Goal: Task Accomplishment & Management: Use online tool/utility

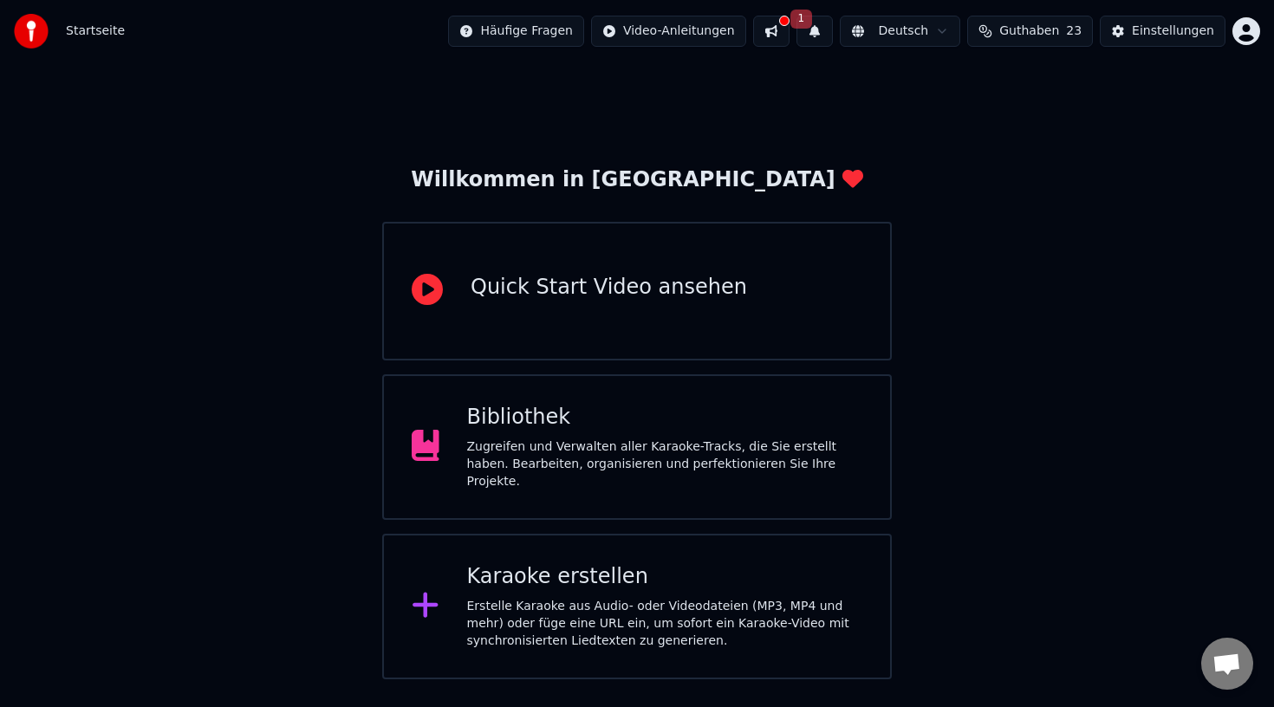
click at [646, 508] on div "Bibliothek Zugreifen und Verwalten aller Karaoke-Tracks, die Sie erstellt haben…" at bounding box center [637, 447] width 510 height 146
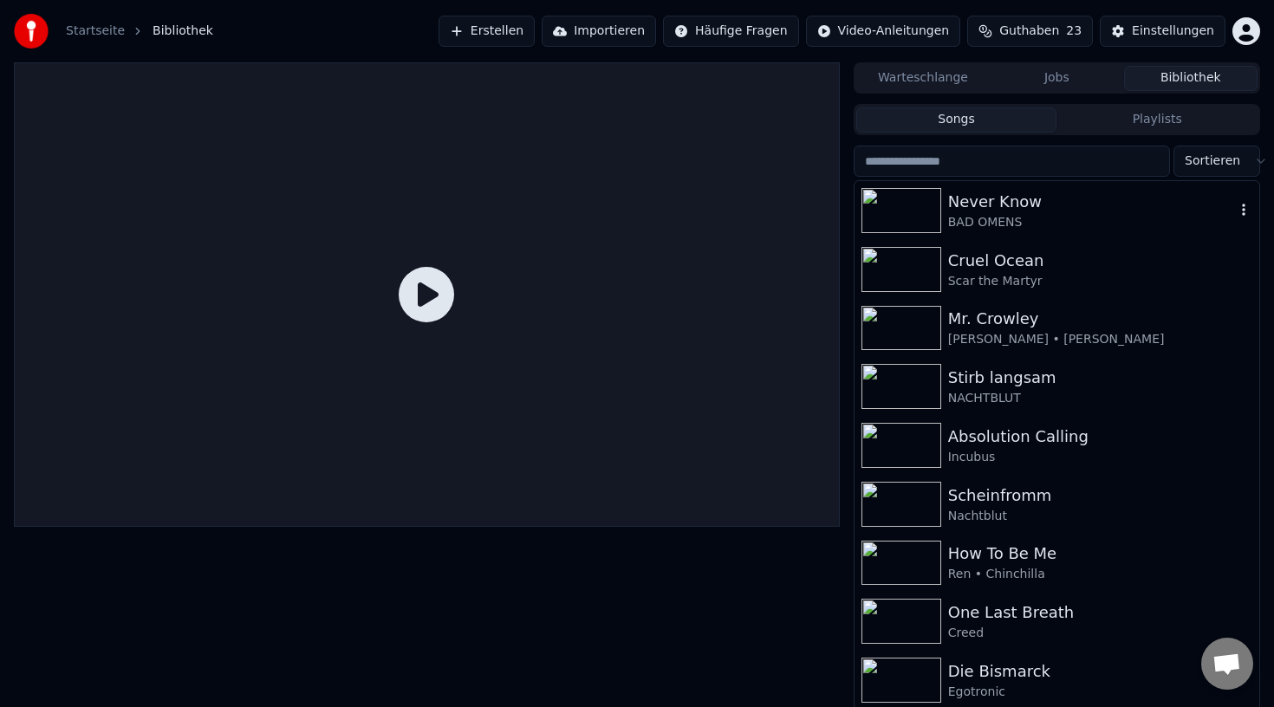
click at [1243, 210] on icon "button" at bounding box center [1243, 210] width 3 height 12
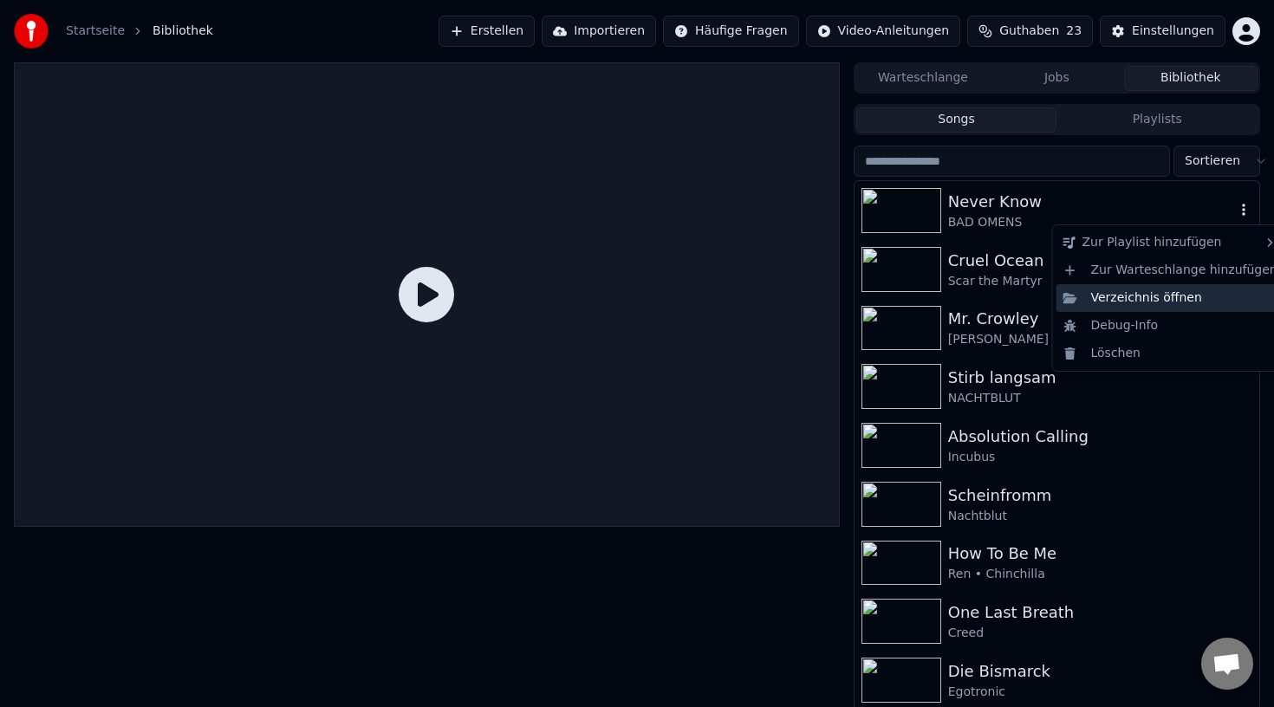
click at [1162, 292] on div "Verzeichnis öffnen" at bounding box center [1170, 298] width 228 height 28
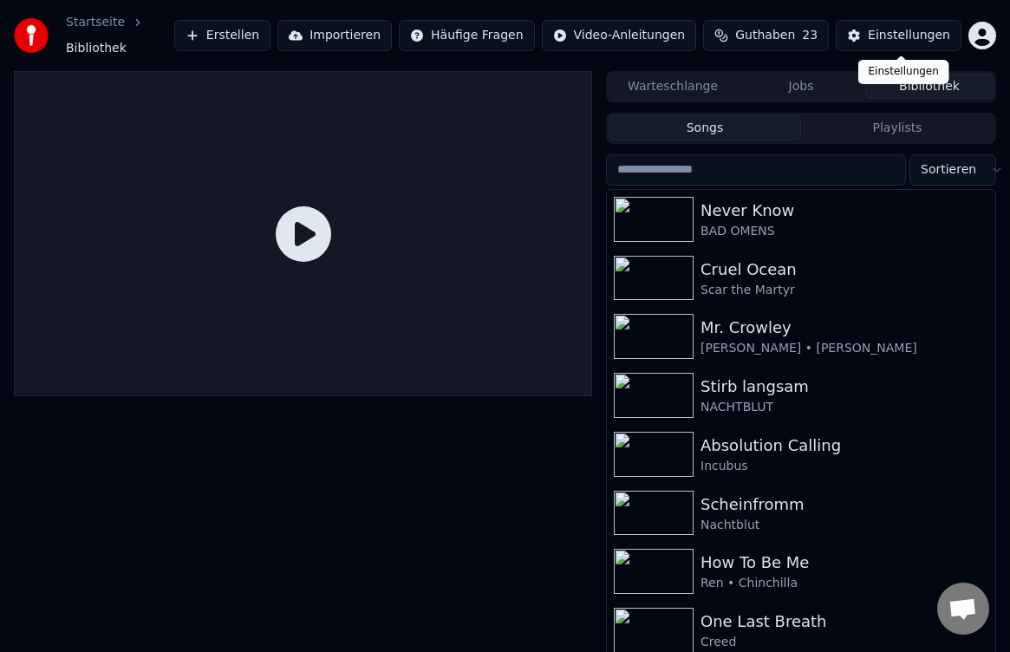
click at [856, 23] on button "Einstellungen" at bounding box center [898, 35] width 126 height 31
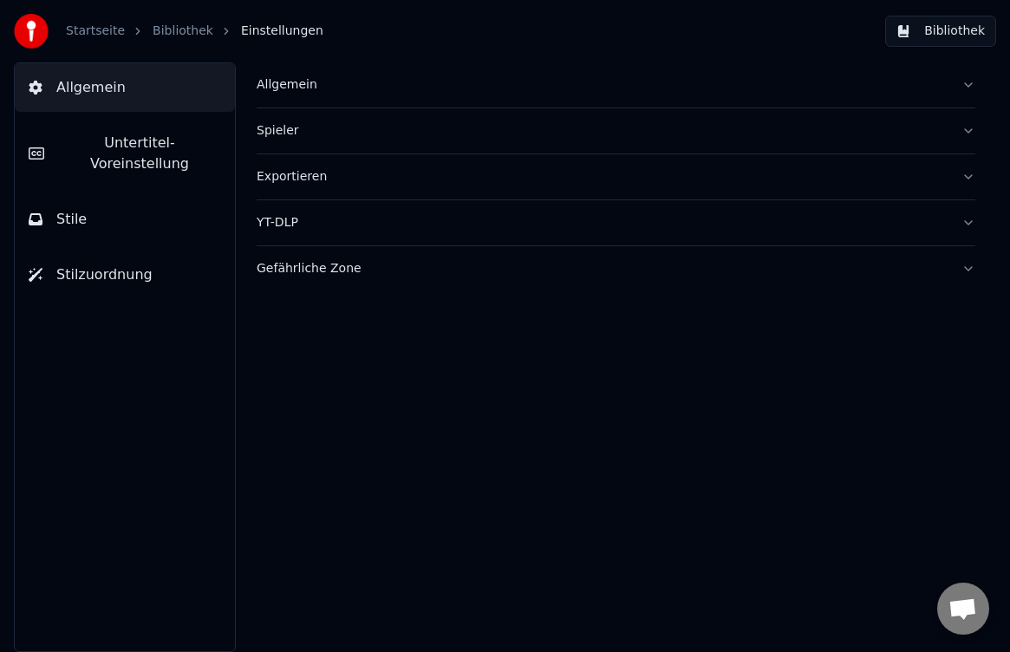
click at [289, 93] on div "Allgemein" at bounding box center [601, 84] width 691 height 17
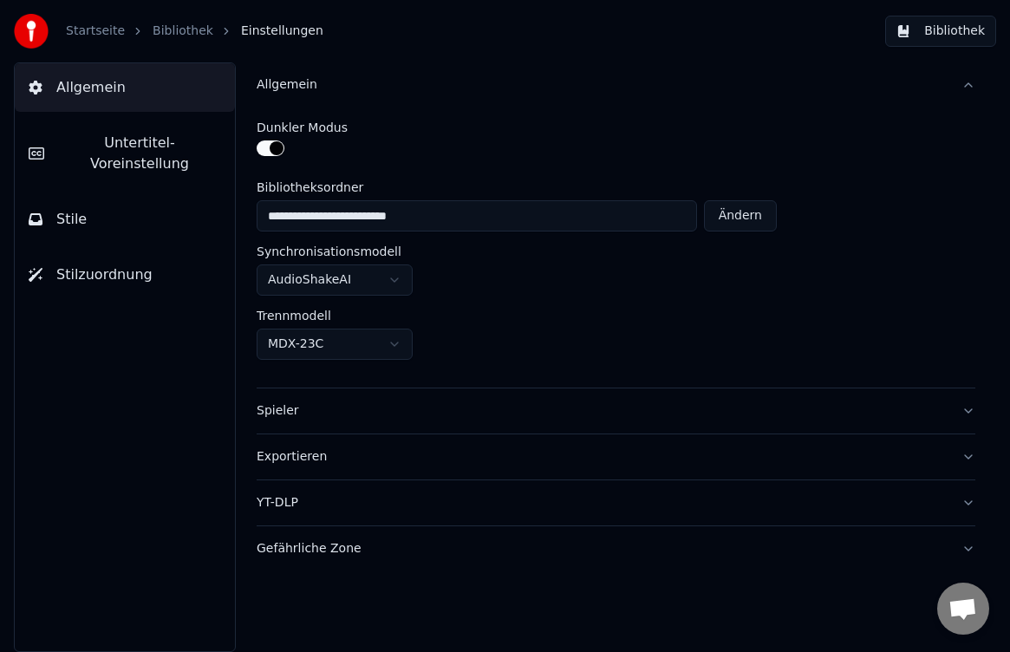
click at [302, 457] on div "Exportieren" at bounding box center [601, 456] width 691 height 17
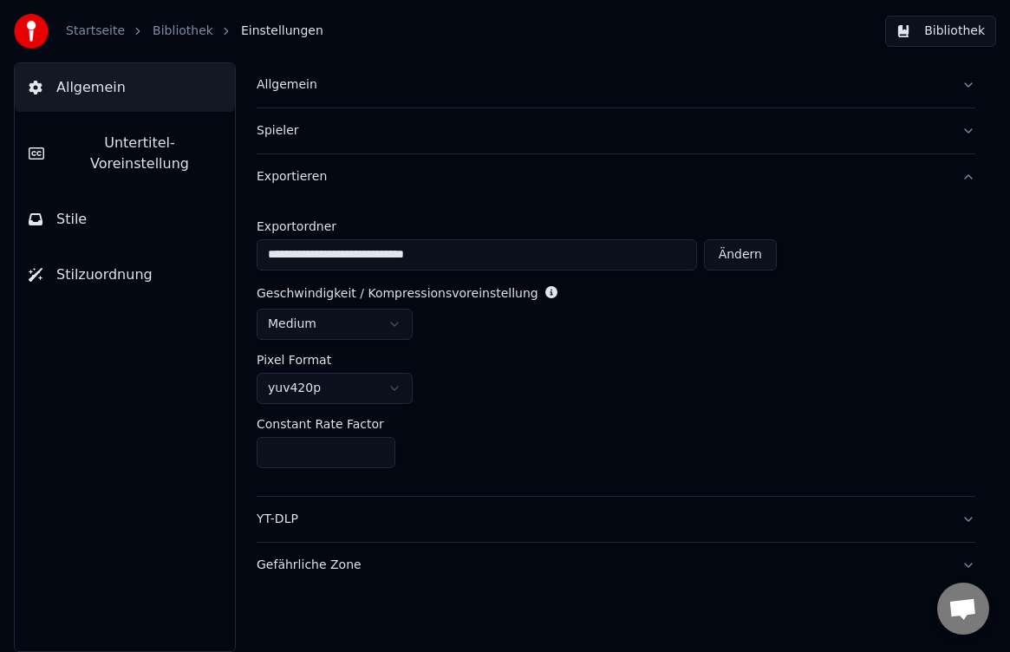
click at [103, 42] on div "Startseite Bibliothek Einstellungen" at bounding box center [168, 31] width 309 height 35
click at [160, 41] on div "Startseite Bibliothek Einstellungen" at bounding box center [168, 31] width 309 height 35
click at [178, 33] on link "Bibliothek" at bounding box center [183, 31] width 61 height 17
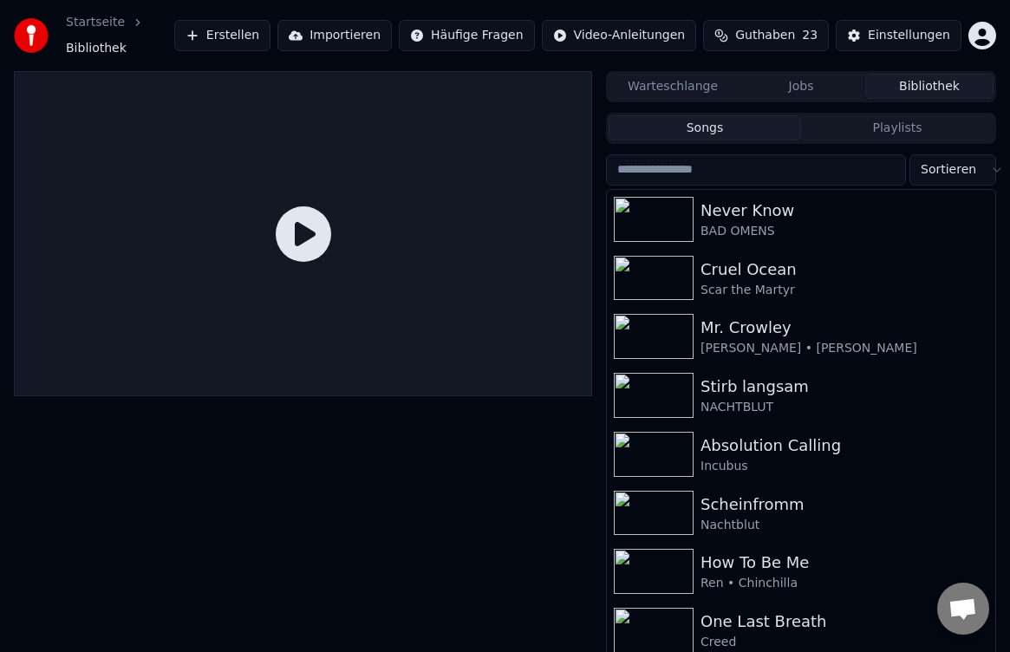
click at [111, 30] on link "Startseite" at bounding box center [95, 22] width 59 height 17
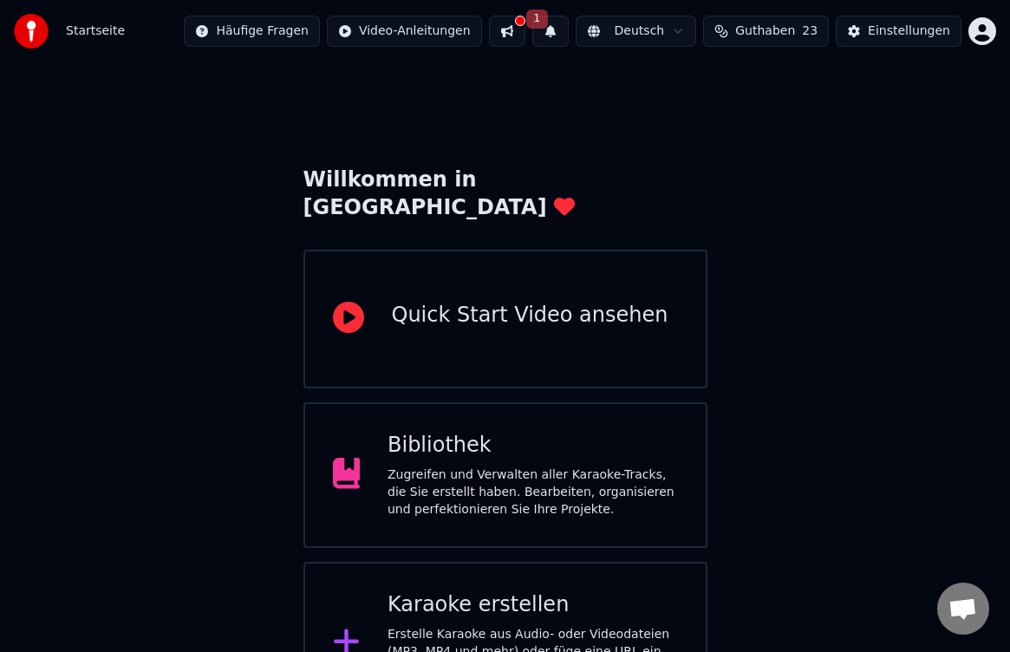
click at [525, 27] on button at bounding box center [507, 31] width 36 height 31
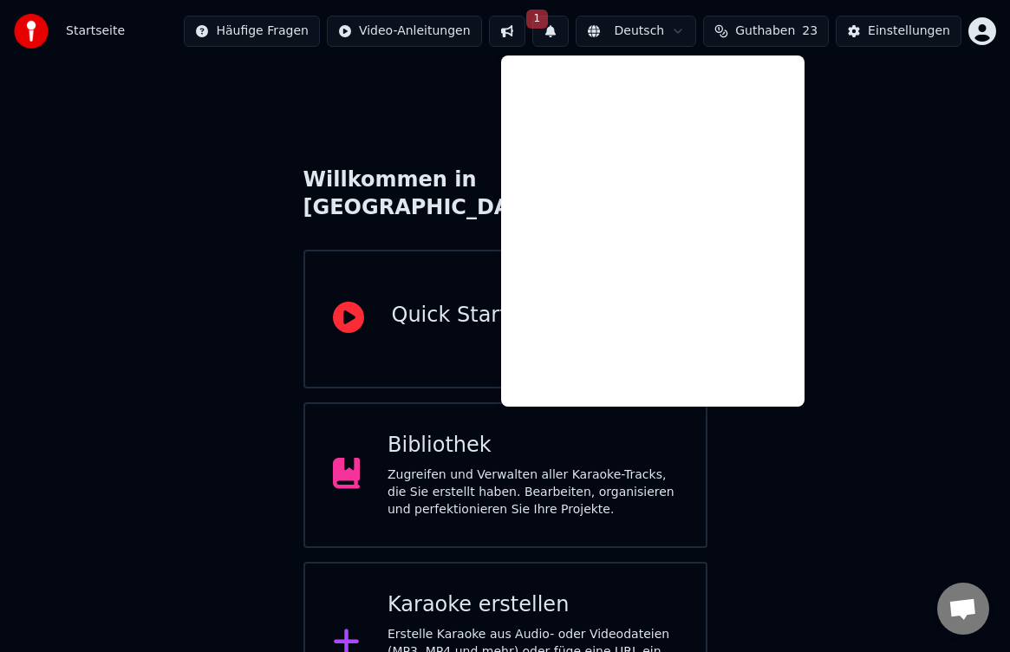
click at [397, 118] on div "Willkommen in [GEOGRAPHIC_DATA] Quick Start Video ansehen Bibliothek Zugreifen …" at bounding box center [505, 393] width 1010 height 662
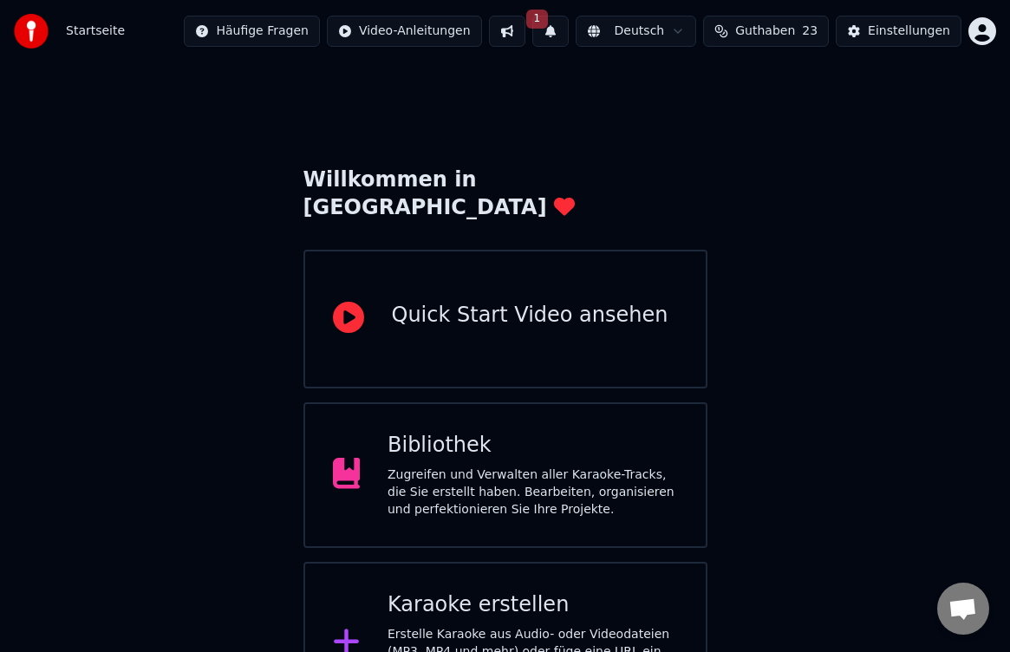
scroll to position [45, 0]
